Goal: Task Accomplishment & Management: Use online tool/utility

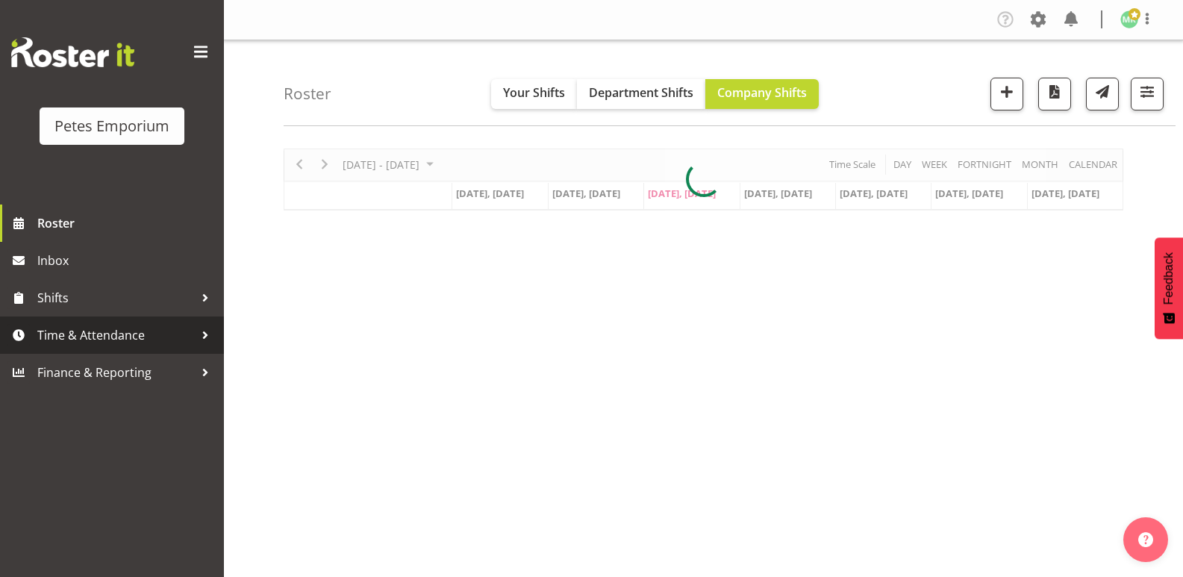
click at [61, 340] on span "Time & Attendance" at bounding box center [115, 335] width 157 height 22
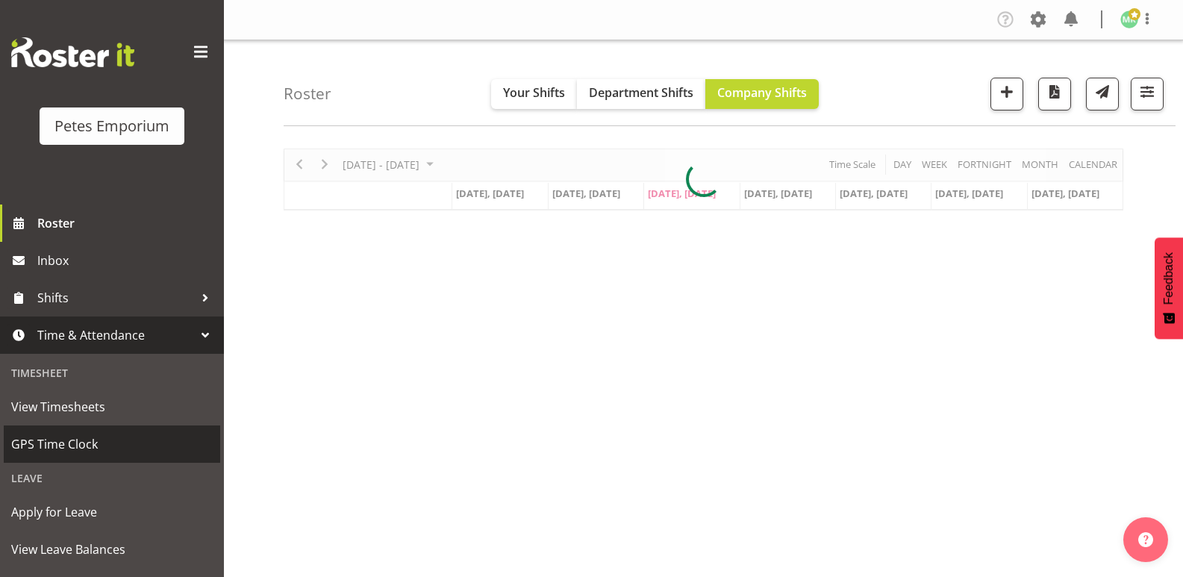
click at [99, 445] on span "GPS Time Clock" at bounding box center [112, 444] width 202 height 22
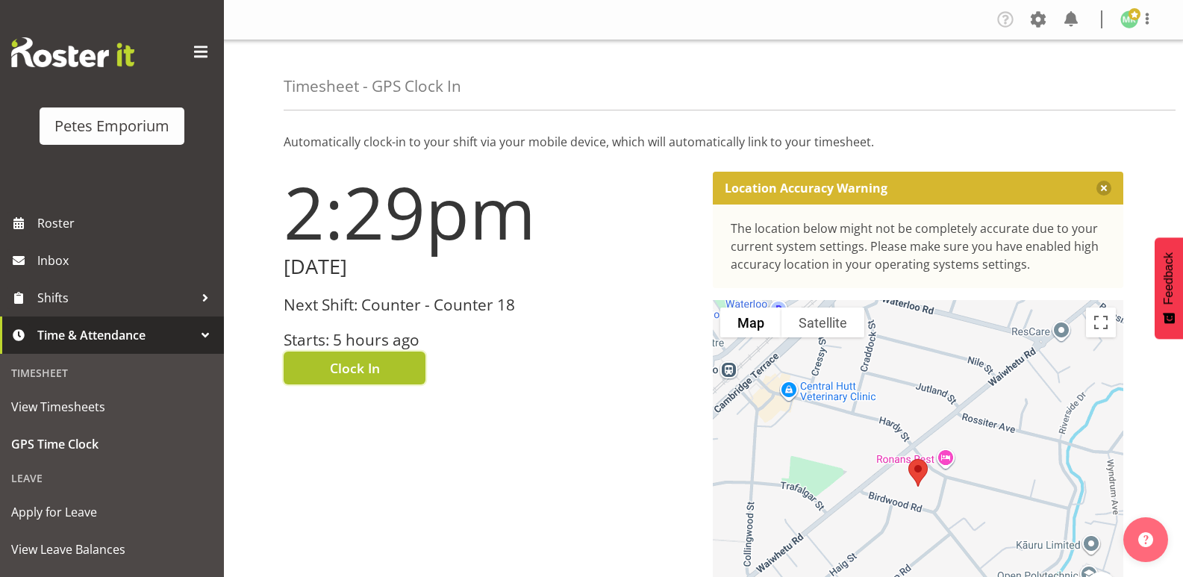
click at [402, 371] on button "Clock In" at bounding box center [355, 368] width 142 height 33
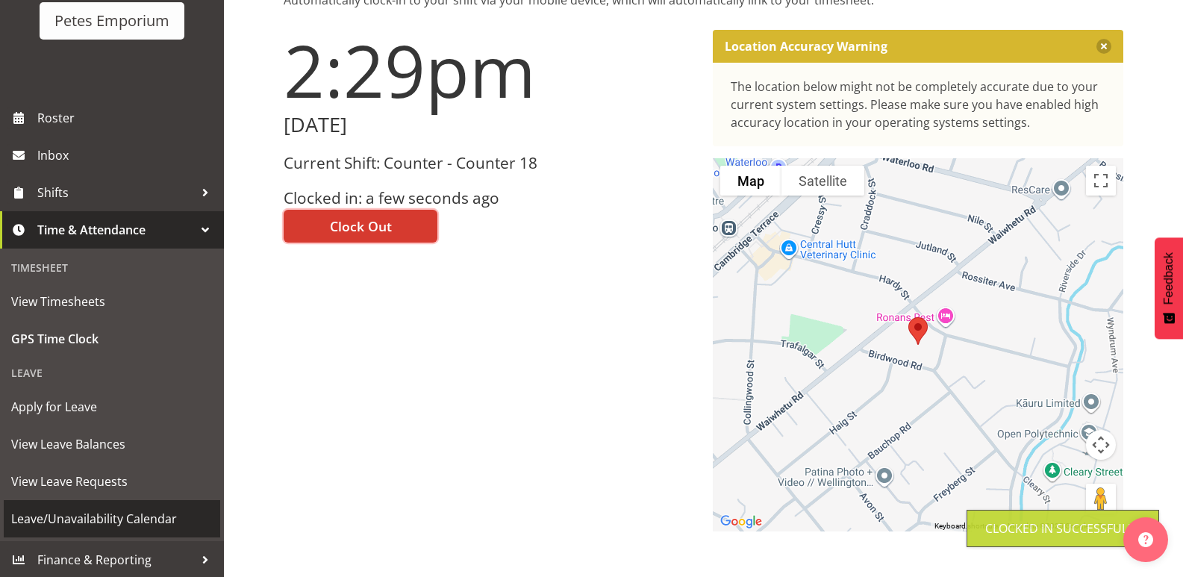
scroll to position [107, 0]
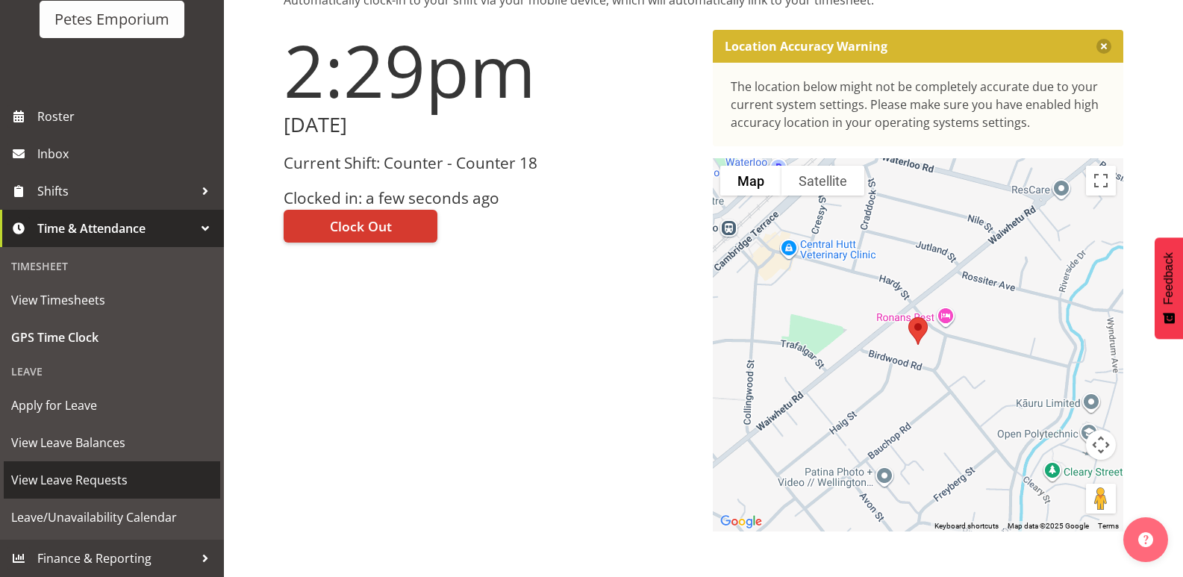
click at [97, 479] on span "View Leave Requests" at bounding box center [112, 480] width 202 height 22
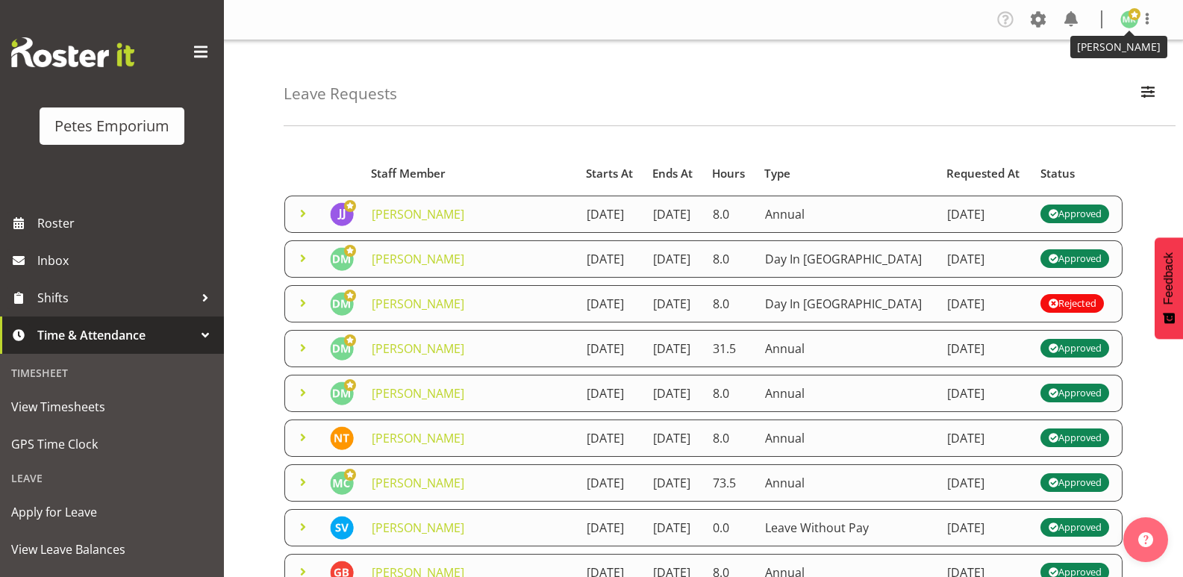
click at [1138, 20] on span at bounding box center [1135, 14] width 12 height 12
click at [1061, 72] on link "Log Out" at bounding box center [1084, 78] width 143 height 27
